Goal: Information Seeking & Learning: Learn about a topic

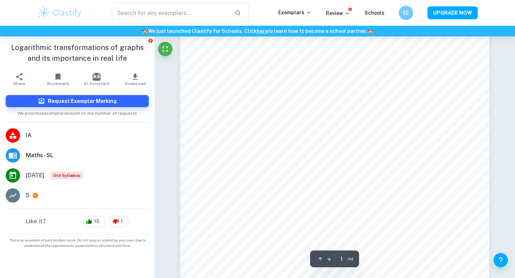
scroll to position [104, 0]
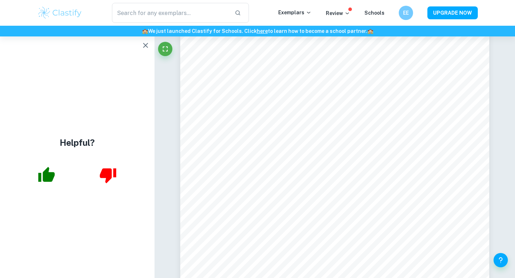
drag, startPoint x: 5, startPoint y: 47, endPoint x: 97, endPoint y: 61, distance: 93.3
click at [146, 44] on icon "button" at bounding box center [145, 45] width 9 height 9
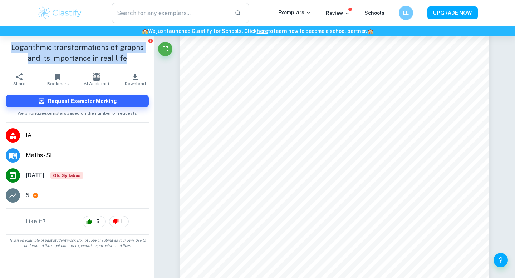
drag, startPoint x: 6, startPoint y: 48, endPoint x: 127, endPoint y: 59, distance: 121.6
click at [127, 59] on h1 "Logarithmic transformations of graphs and its importance in real life" at bounding box center [77, 52] width 143 height 21
copy h1 "Logarithmic transformations of graphs and its importance in real life"
click at [127, 59] on h1 "Logarithmic transformations of graphs and its importance in real life" at bounding box center [77, 52] width 143 height 21
